Goal: Information Seeking & Learning: Find specific fact

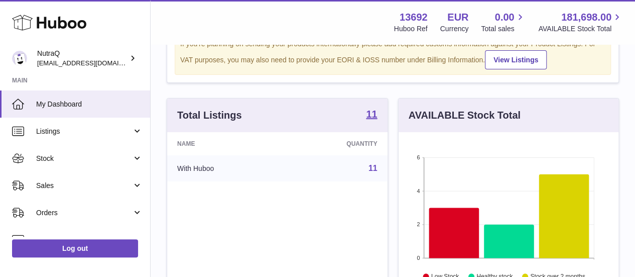
scroll to position [100, 0]
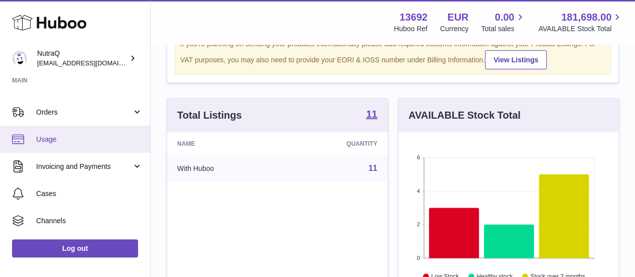
click at [59, 143] on span "Usage" at bounding box center [89, 140] width 106 height 10
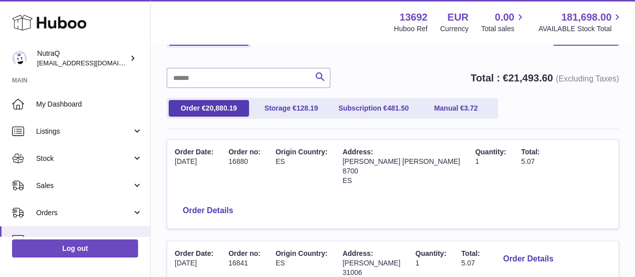
scroll to position [100, 0]
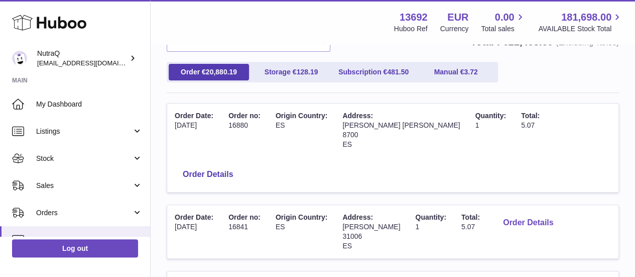
click at [537, 212] on button "Order Details" at bounding box center [528, 222] width 66 height 21
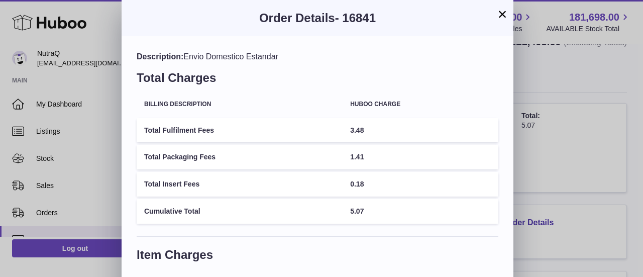
click at [506, 17] on button "×" at bounding box center [502, 14] width 12 height 12
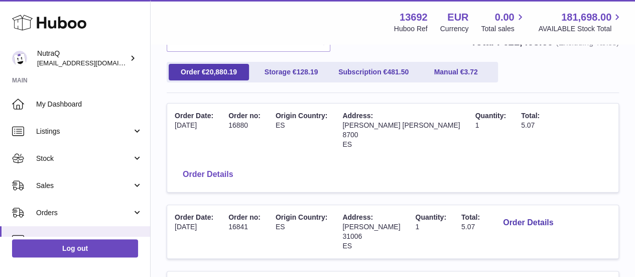
click at [241, 164] on button "Order Details" at bounding box center [208, 174] width 66 height 21
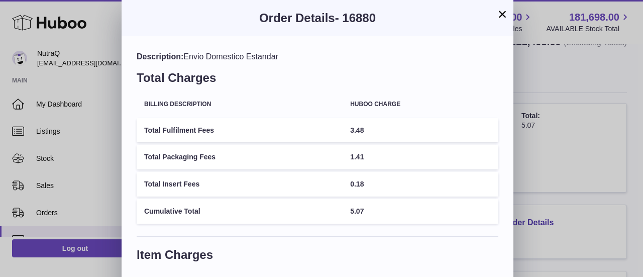
click at [502, 19] on button "×" at bounding box center [502, 14] width 12 height 12
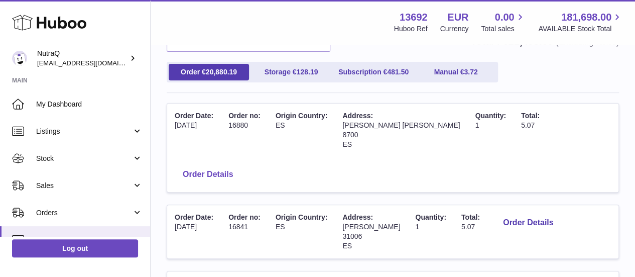
click at [241, 164] on button "Order Details" at bounding box center [208, 174] width 66 height 21
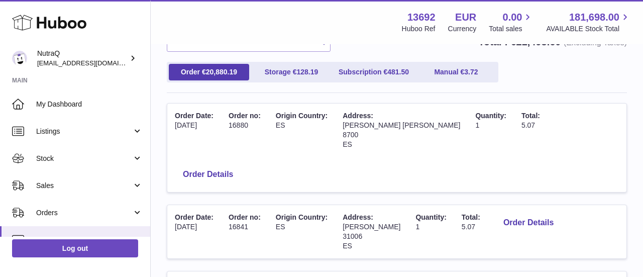
click at [583, 144] on div at bounding box center [321, 138] width 643 height 277
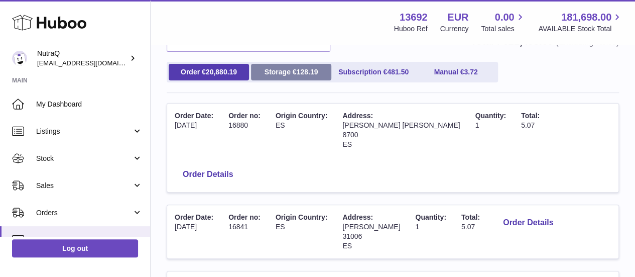
click at [294, 73] on link "Storage € 128.19" at bounding box center [291, 72] width 80 height 17
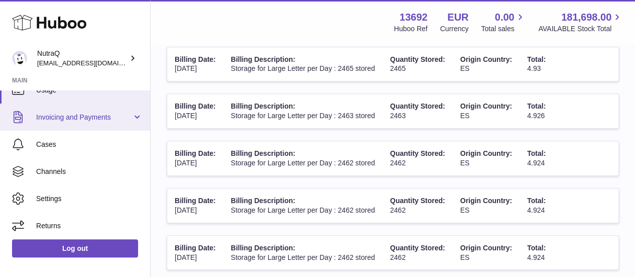
scroll to position [151, 0]
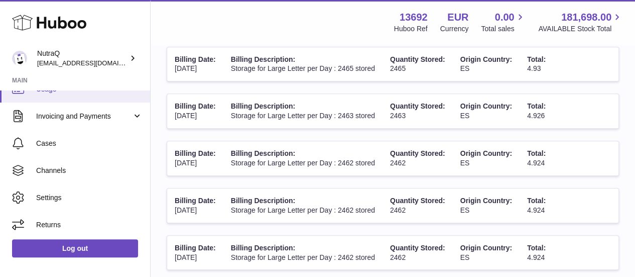
click at [63, 95] on link "Usage" at bounding box center [75, 88] width 150 height 27
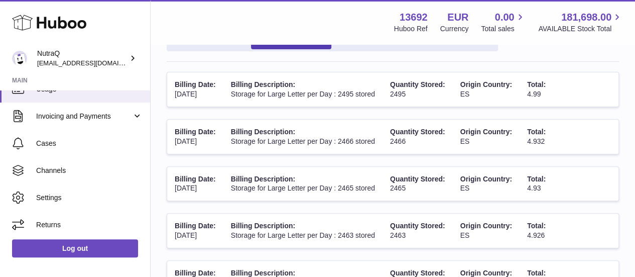
scroll to position [100, 0]
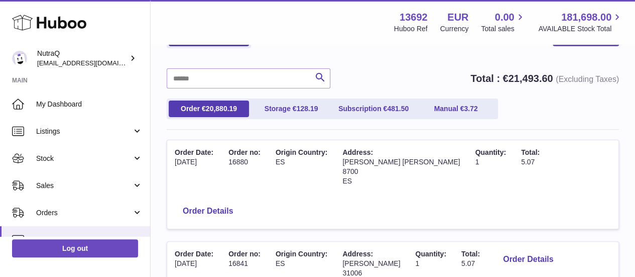
scroll to position [100, 0]
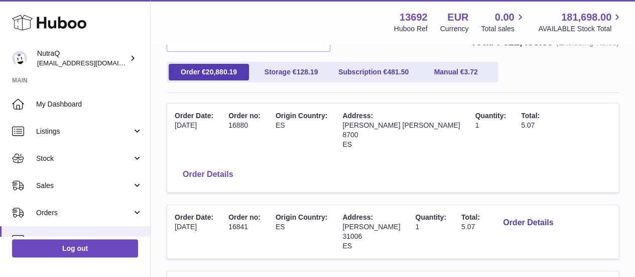
click at [241, 164] on button "Order Details" at bounding box center [208, 174] width 66 height 21
click at [547, 73] on div at bounding box center [317, 138] width 635 height 277
click at [549, 212] on button "Order Details" at bounding box center [528, 222] width 66 height 21
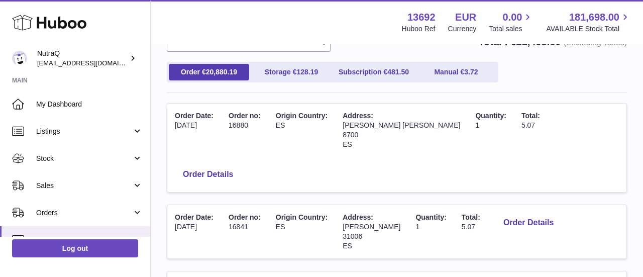
click at [538, 59] on div "× Order Details - 16841 Description: Envio Domestico Estandar Total Charges Bil…" at bounding box center [321, 177] width 643 height 355
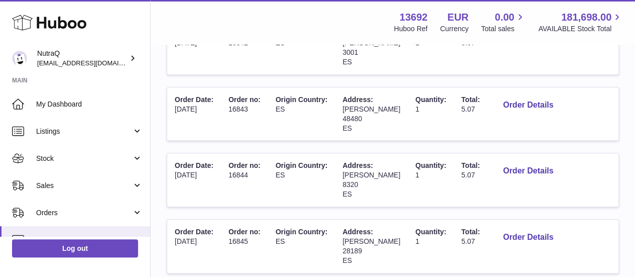
scroll to position [689, 0]
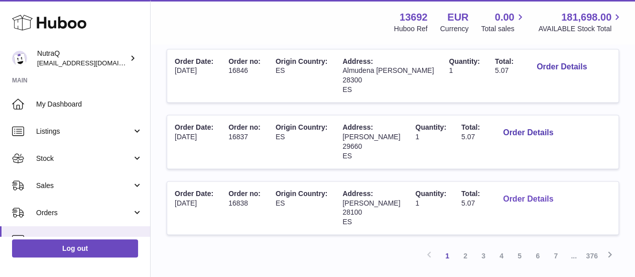
click at [532, 189] on button "Order Details" at bounding box center [528, 199] width 66 height 21
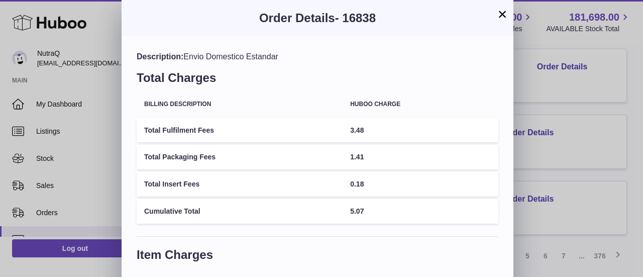
click at [502, 14] on button "×" at bounding box center [502, 14] width 12 height 12
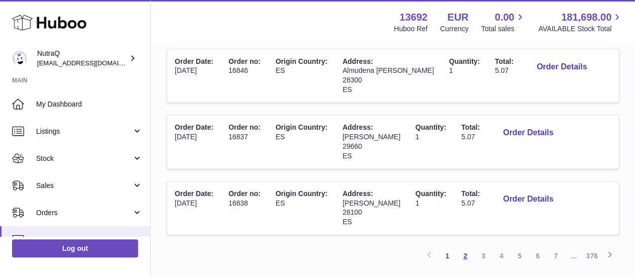
click at [467, 247] on link "2" at bounding box center [466, 256] width 18 height 18
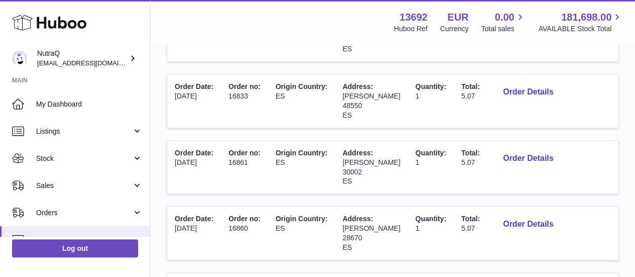
scroll to position [497, 0]
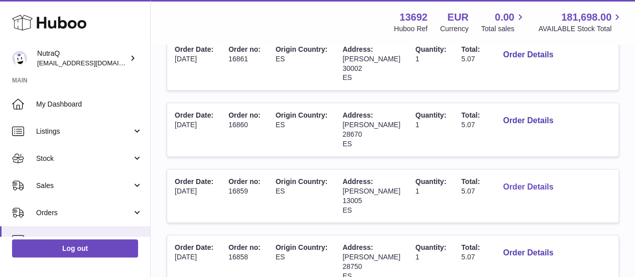
click at [511, 178] on button "Order Details" at bounding box center [528, 187] width 66 height 21
click at [614, 134] on div at bounding box center [317, 138] width 635 height 277
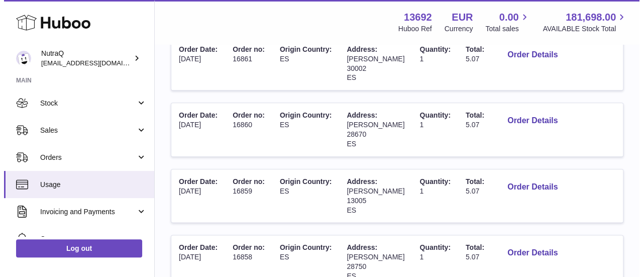
scroll to position [100, 0]
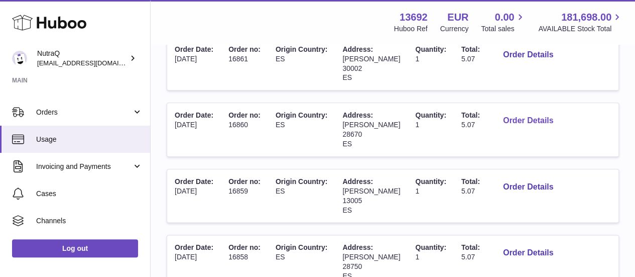
click at [531, 120] on button "Order Details" at bounding box center [528, 121] width 66 height 21
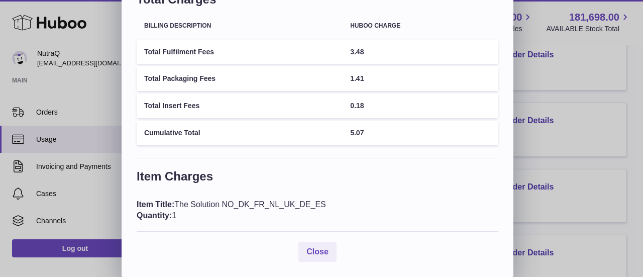
scroll to position [0, 0]
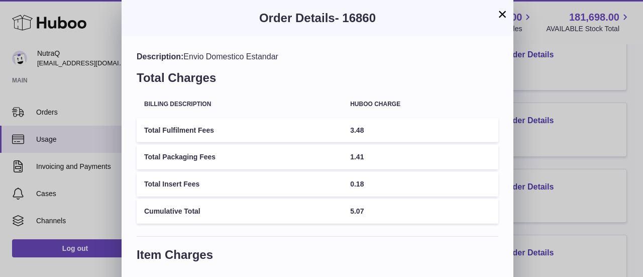
click at [503, 18] on button "×" at bounding box center [502, 14] width 12 height 12
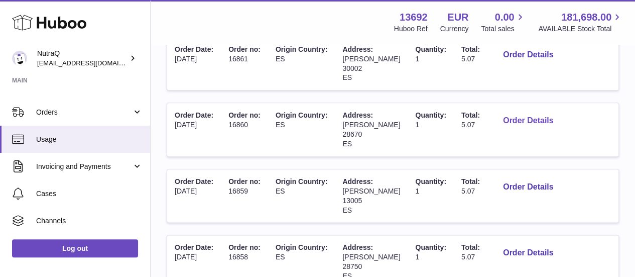
click at [541, 120] on button "Order Details" at bounding box center [528, 121] width 66 height 21
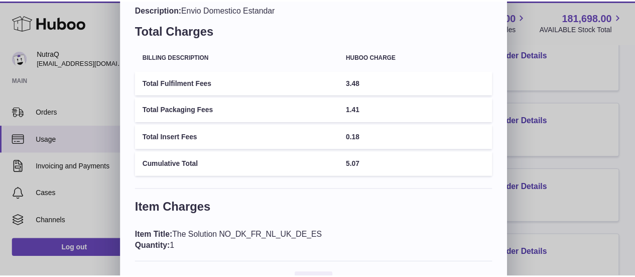
scroll to position [78, 0]
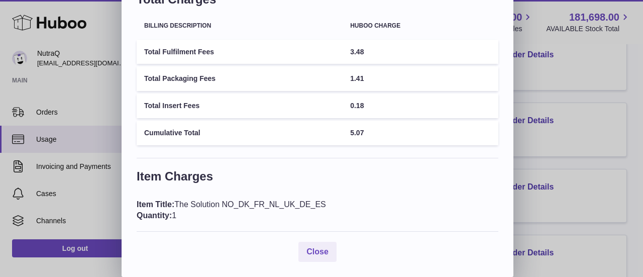
drag, startPoint x: 337, startPoint y: 199, endPoint x: 184, endPoint y: 203, distance: 152.7
click at [184, 203] on div "Item Title: The Solution NO_DK_FR_NL_UK_DE_ES Quantity: 1" at bounding box center [318, 210] width 362 height 22
copy div "The Solution NO_DK_FR_NL_UK_DE_ES"
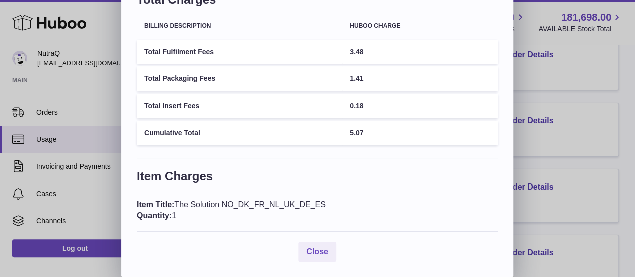
scroll to position [0, 0]
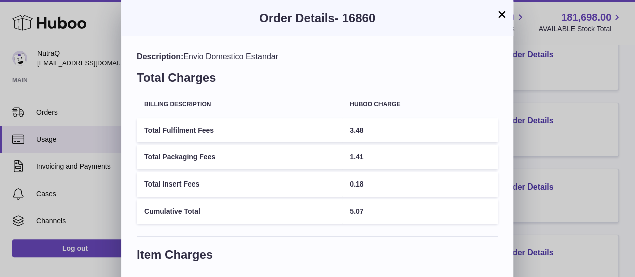
click at [67, 195] on div "× Order Details - 16860 Description: Envio Domestico Estandar Total Charges Bil…" at bounding box center [317, 177] width 635 height 355
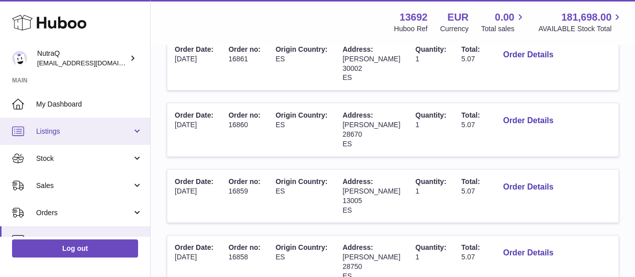
click at [64, 125] on link "Listings" at bounding box center [75, 131] width 150 height 27
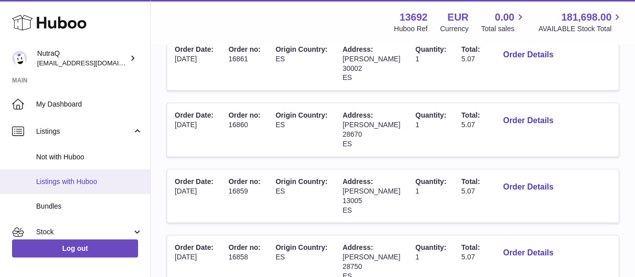
click at [77, 177] on span "Listings with Huboo" at bounding box center [89, 182] width 106 height 10
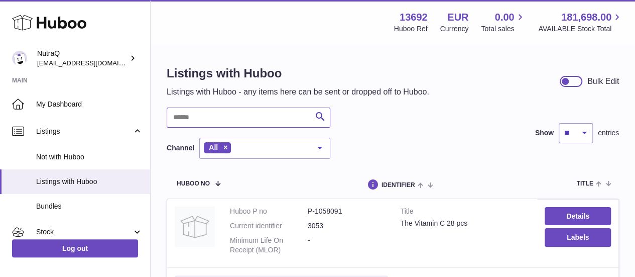
click at [247, 112] on input "text" at bounding box center [249, 117] width 164 height 20
paste input "**********"
type input "**********"
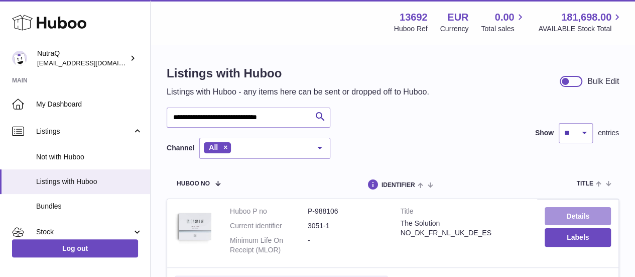
click at [556, 211] on link "Details" at bounding box center [578, 216] width 66 height 18
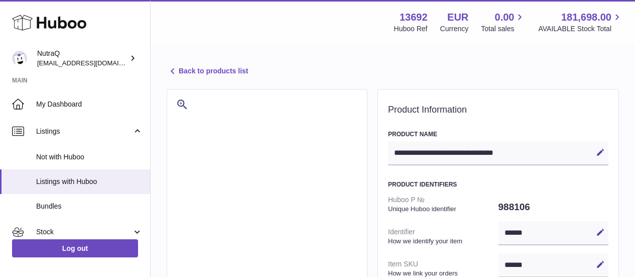
select select "***"
select select "****"
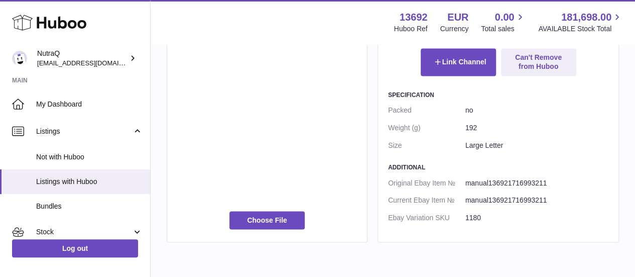
scroll to position [703, 0]
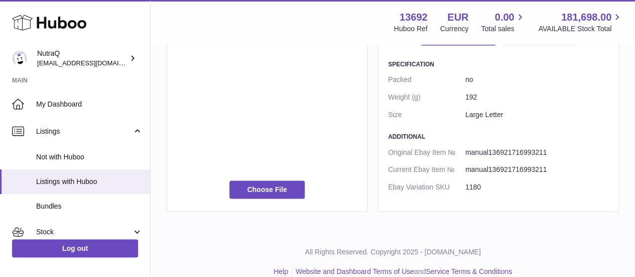
click at [549, 108] on dd "Large Letter" at bounding box center [537, 115] width 143 height 18
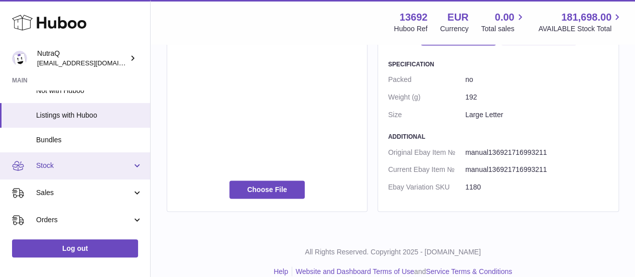
scroll to position [100, 0]
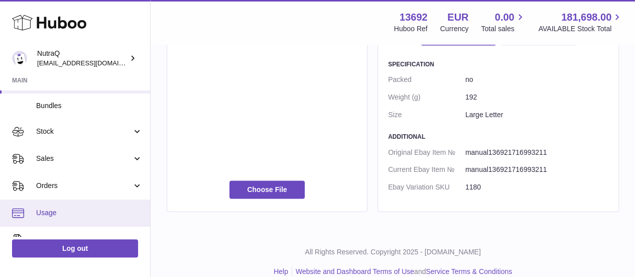
click at [57, 213] on span "Usage" at bounding box center [89, 213] width 106 height 10
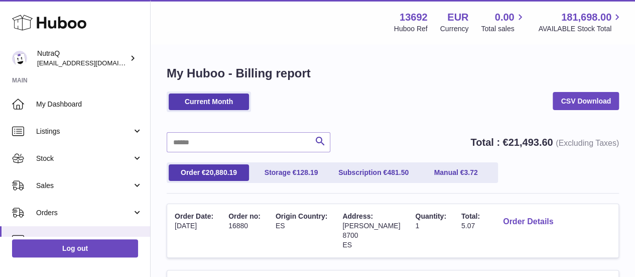
click at [562, 224] on button "Order Details" at bounding box center [528, 221] width 66 height 21
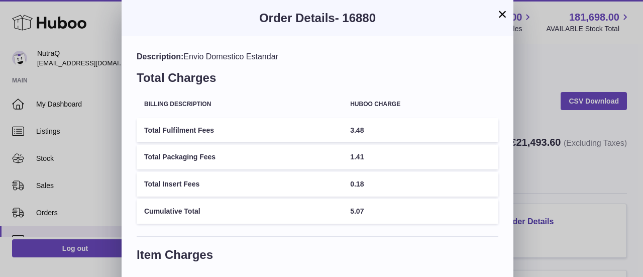
click at [502, 17] on button "×" at bounding box center [502, 14] width 12 height 12
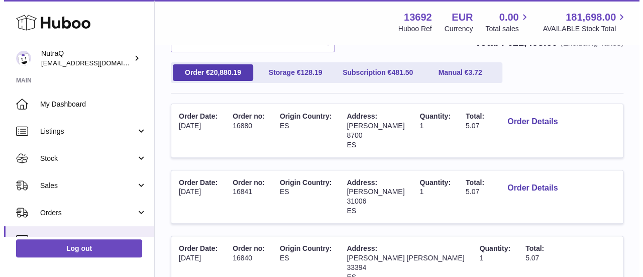
scroll to position [100, 0]
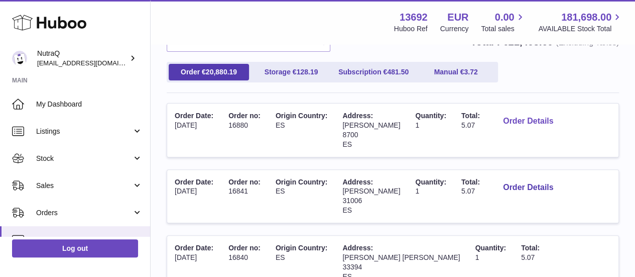
click at [561, 121] on button "Order Details" at bounding box center [528, 121] width 66 height 21
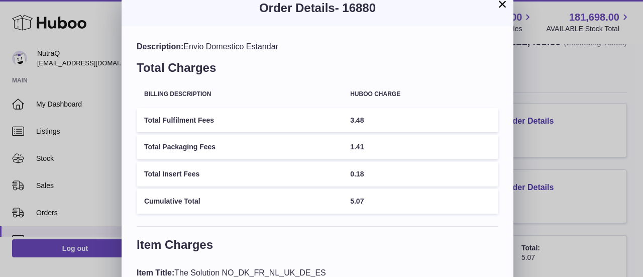
scroll to position [0, 0]
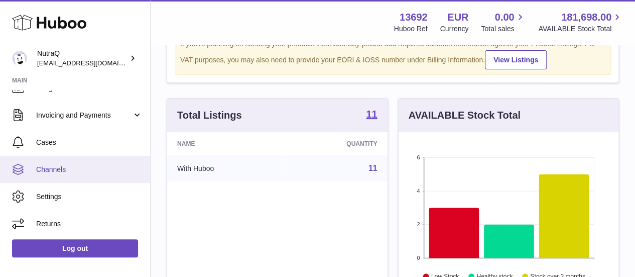
scroll to position [101, 0]
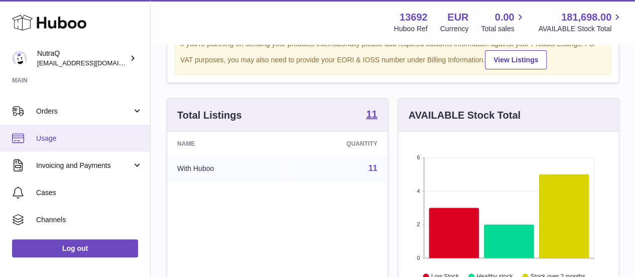
click at [55, 135] on span "Usage" at bounding box center [89, 139] width 106 height 10
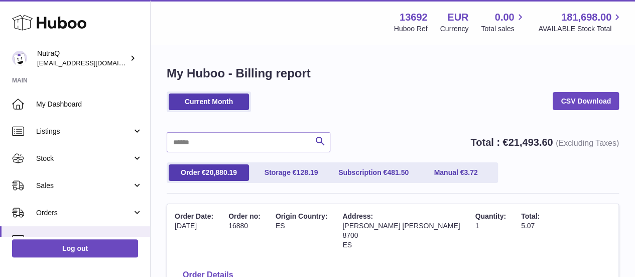
click at [241, 265] on button "Order Details" at bounding box center [208, 275] width 66 height 21
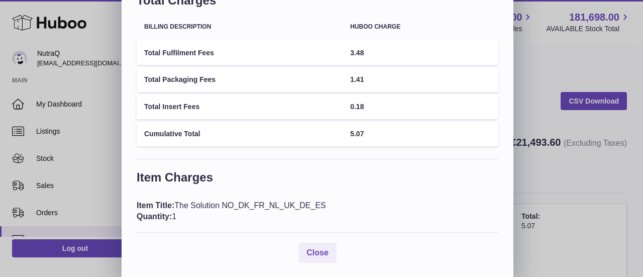
scroll to position [78, 0]
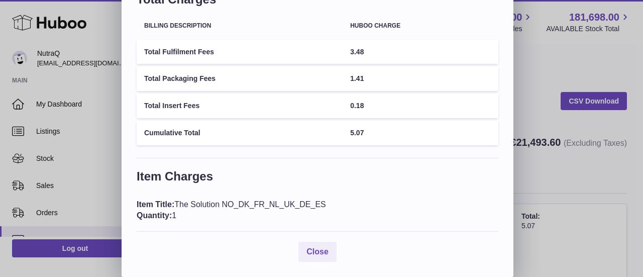
drag, startPoint x: 342, startPoint y: 204, endPoint x: 190, endPoint y: 209, distance: 151.3
click at [190, 209] on div "Item Title: The Solution NO_DK_FR_NL_UK_DE_ES Quantity: 1" at bounding box center [318, 210] width 362 height 22
click at [142, 201] on span "Item Title:" at bounding box center [156, 204] width 38 height 9
drag, startPoint x: 131, startPoint y: 201, endPoint x: 186, endPoint y: 212, distance: 56.3
click at [186, 212] on div "Description: Envio Domestico Estandar Total Charges Billing Description Huboo c…" at bounding box center [318, 117] width 392 height 319
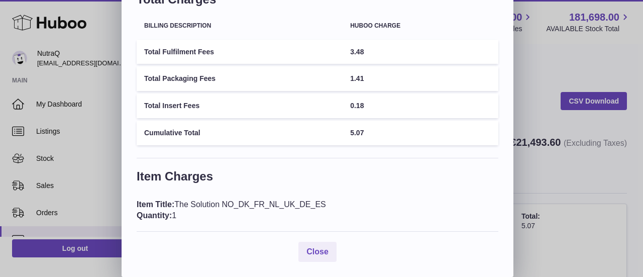
copy div "Item Title: The Solution NO_DK_FR_NL_UK_DE_ES Quantity: 1"
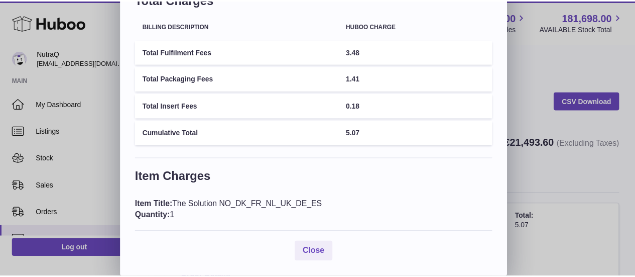
scroll to position [0, 0]
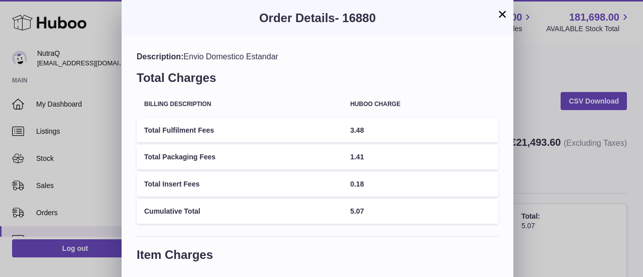
click at [529, 82] on div "× Order Details - 16880 Description: Envio Domestico Estandar Total Charges Bil…" at bounding box center [321, 177] width 643 height 355
